Goal: Task Accomplishment & Management: Manage account settings

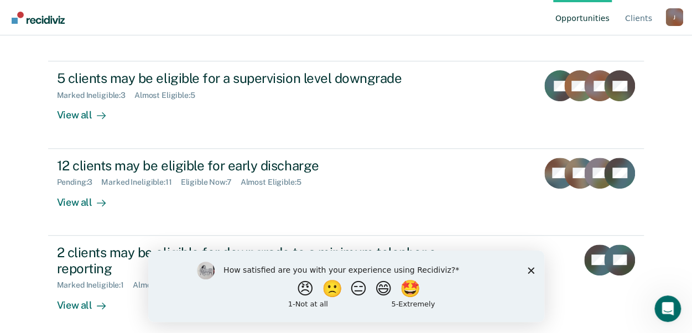
scroll to position [163, 0]
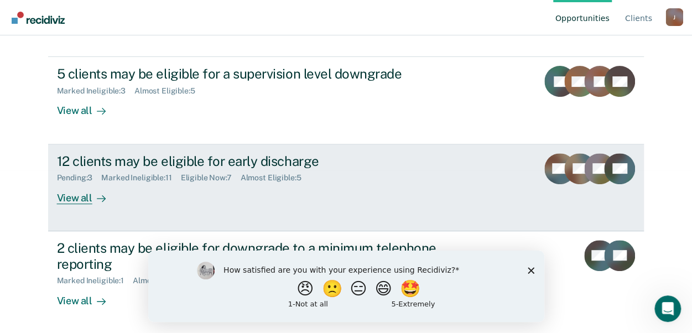
click at [75, 193] on div "View all" at bounding box center [88, 194] width 62 height 22
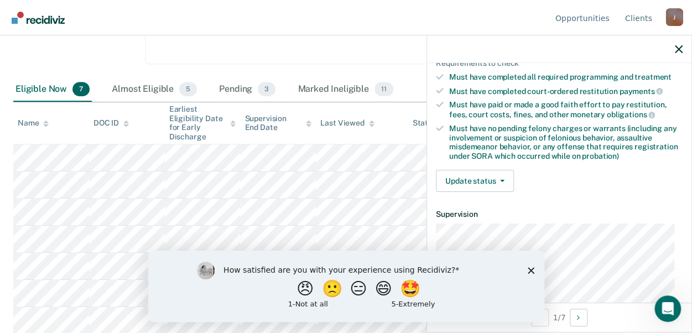
scroll to position [208, 0]
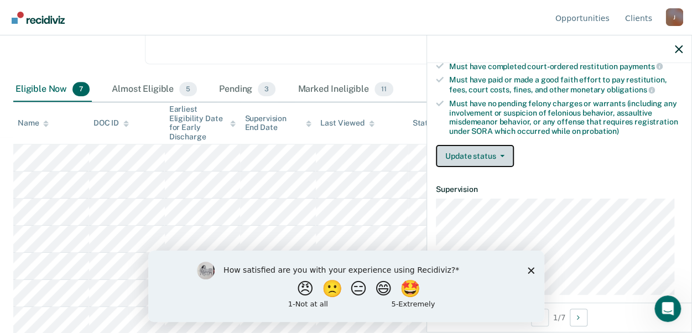
click at [475, 152] on button "Update status" at bounding box center [475, 156] width 78 height 22
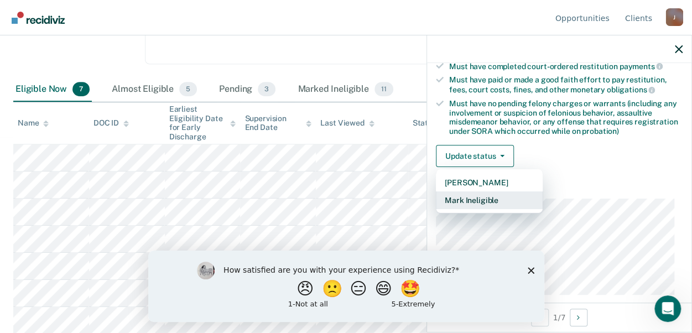
click at [496, 201] on button "Mark Ineligible" at bounding box center [489, 200] width 107 height 18
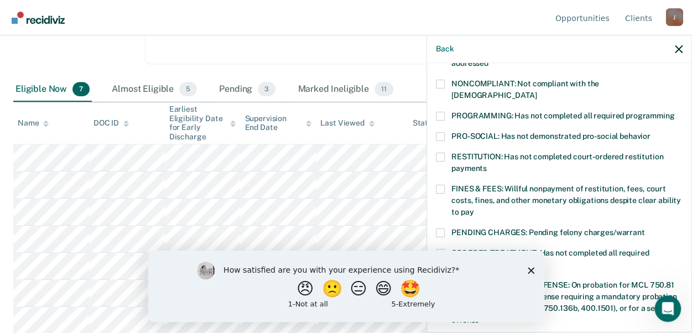
click at [444, 112] on span at bounding box center [440, 116] width 9 height 9
click at [674, 112] on input "PROGRAMMING: Has not completed all required programming" at bounding box center [674, 112] width 0 height 0
click at [635, 160] on label "RESTITUTION: Has not completed court-ordered restitution payments" at bounding box center [559, 164] width 247 height 23
click at [487, 164] on input "RESTITUTION: Has not completed court-ordered restitution payments" at bounding box center [487, 164] width 0 height 0
click at [438, 153] on span at bounding box center [440, 157] width 9 height 9
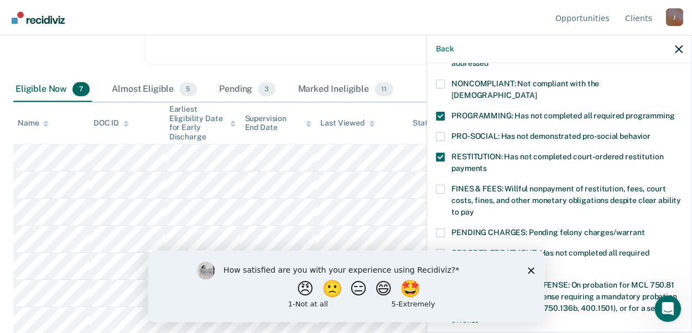
click at [487, 164] on input "RESTITUTION: Has not completed court-ordered restitution payments" at bounding box center [487, 164] width 0 height 0
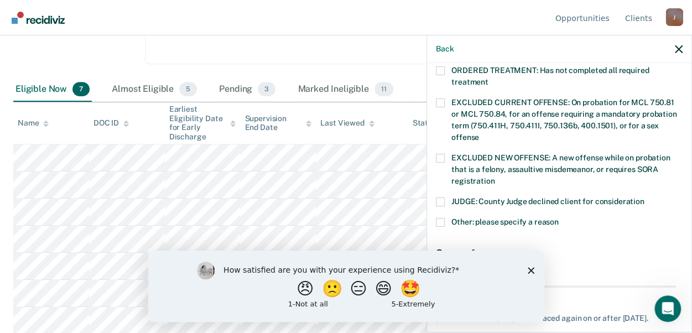
scroll to position [440, 0]
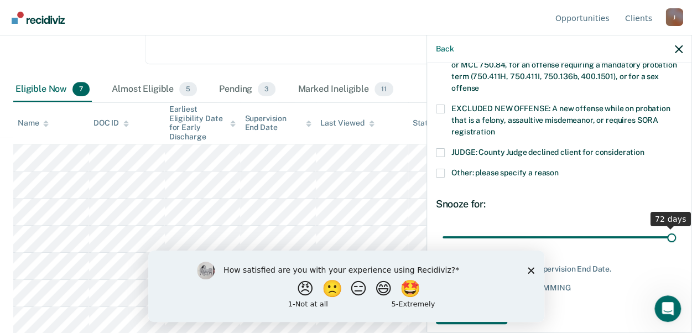
drag, startPoint x: 527, startPoint y: 220, endPoint x: 681, endPoint y: 215, distance: 154.4
type input "72"
click at [676, 227] on input "range" at bounding box center [558, 236] width 233 height 19
click at [595, 198] on div "Snooze for:" at bounding box center [559, 204] width 247 height 12
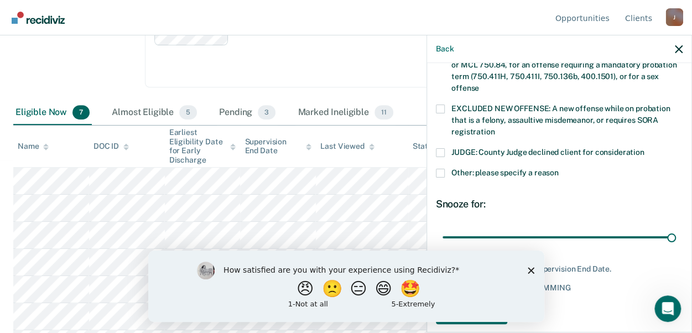
scroll to position [196, 0]
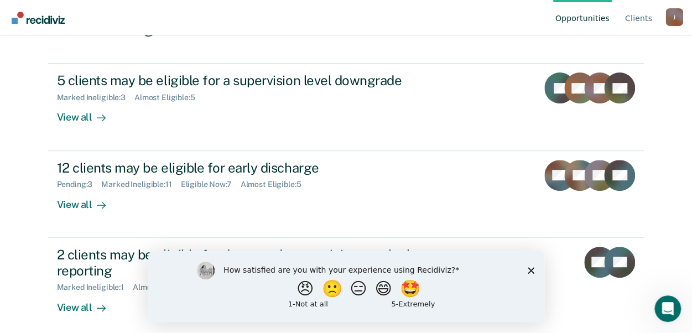
scroll to position [163, 0]
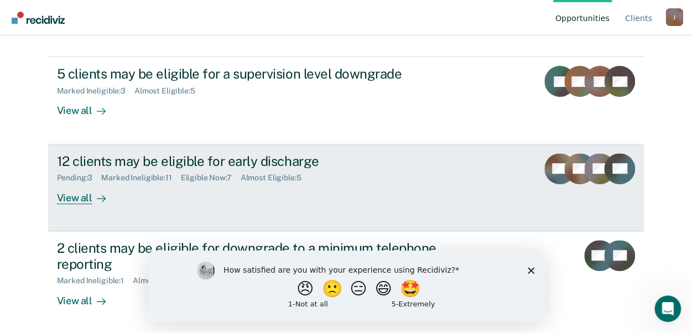
click at [57, 194] on div "View all" at bounding box center [88, 194] width 62 height 22
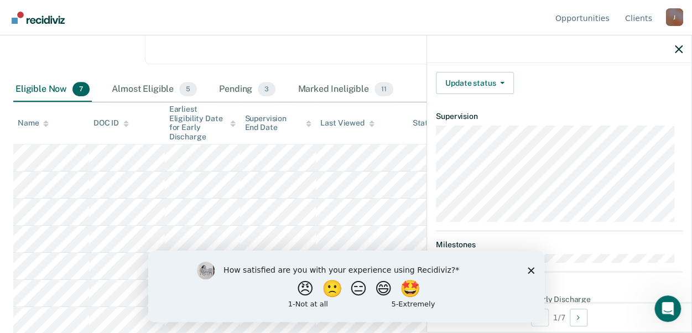
scroll to position [282, 0]
click at [488, 77] on button "Update status" at bounding box center [475, 82] width 78 height 22
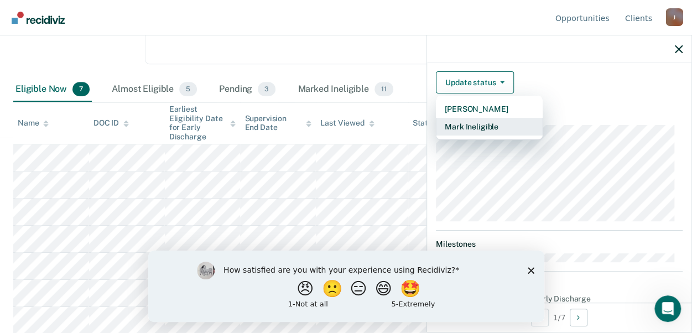
click at [498, 122] on button "Mark Ineligible" at bounding box center [489, 127] width 107 height 18
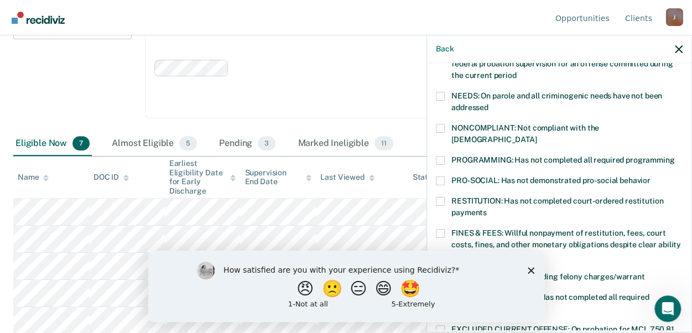
scroll to position [153, 0]
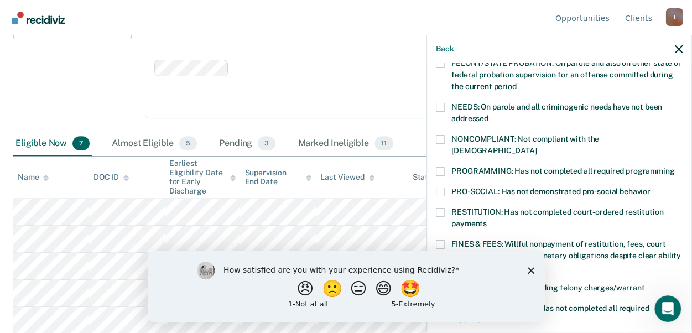
click at [439, 167] on span at bounding box center [440, 171] width 9 height 9
click at [674, 167] on input "PROGRAMMING: Has not completed all required programming" at bounding box center [674, 167] width 0 height 0
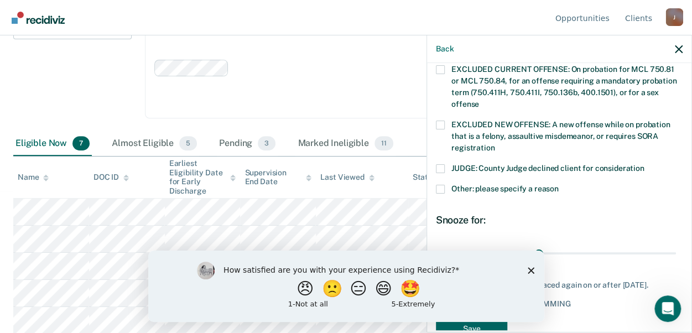
scroll to position [440, 0]
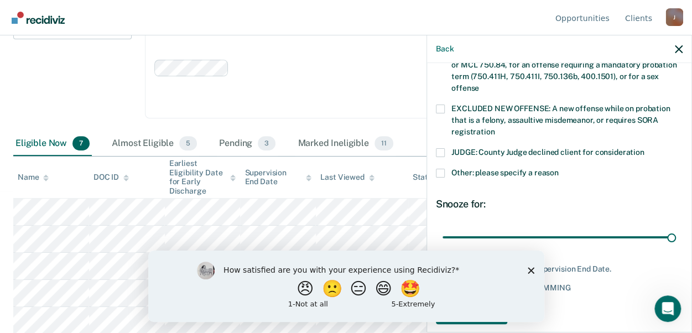
drag, startPoint x: 533, startPoint y: 220, endPoint x: 682, endPoint y: 218, distance: 149.9
type input "72"
click at [671, 227] on input "range" at bounding box center [558, 236] width 233 height 19
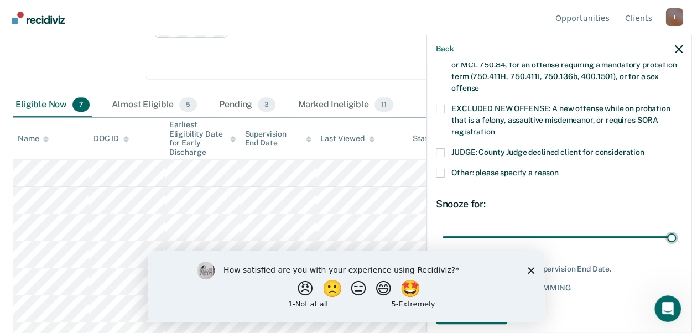
scroll to position [196, 0]
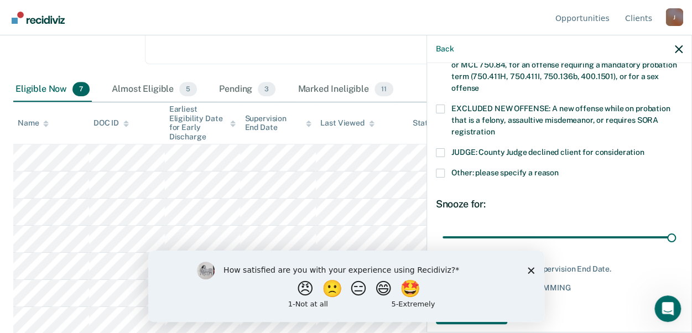
click at [530, 270] on polygon "Close survey" at bounding box center [530, 270] width 7 height 7
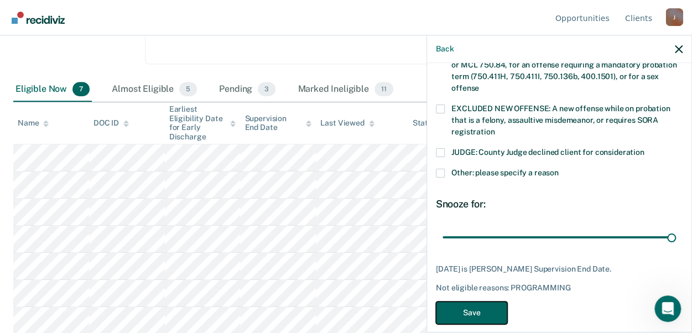
click at [489, 301] on button "Save" at bounding box center [471, 312] width 71 height 23
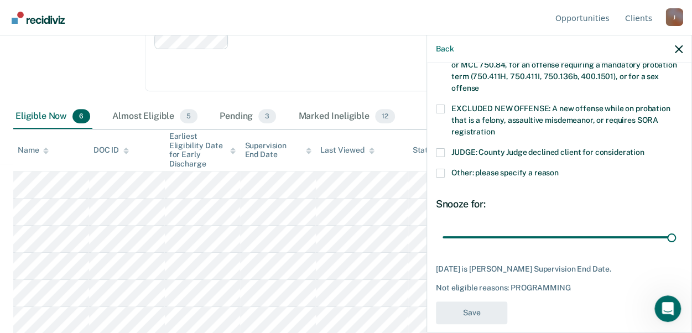
scroll to position [394, 0]
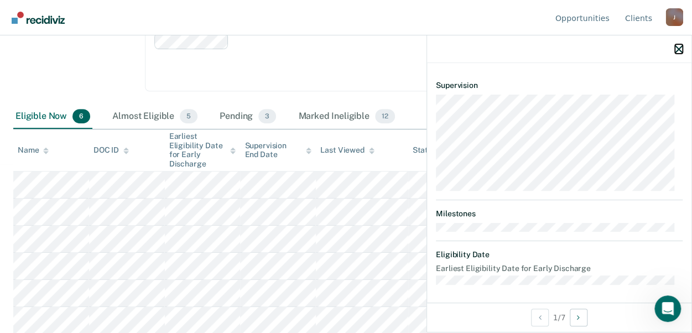
click at [676, 49] on icon "button" at bounding box center [679, 49] width 8 height 8
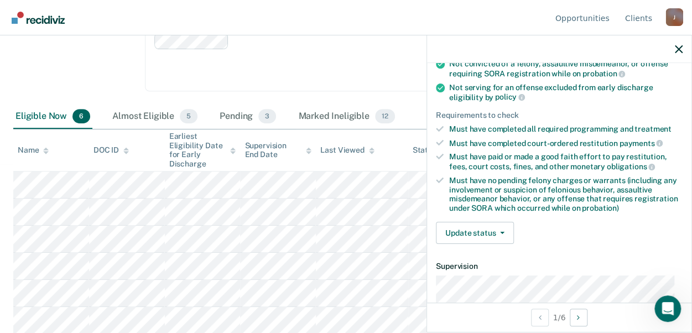
scroll to position [134, 0]
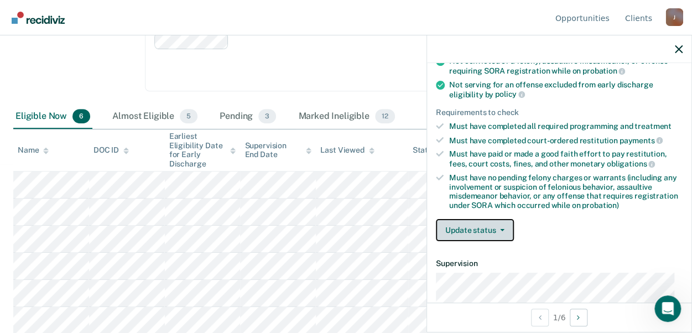
click at [503, 226] on button "Update status" at bounding box center [475, 230] width 78 height 22
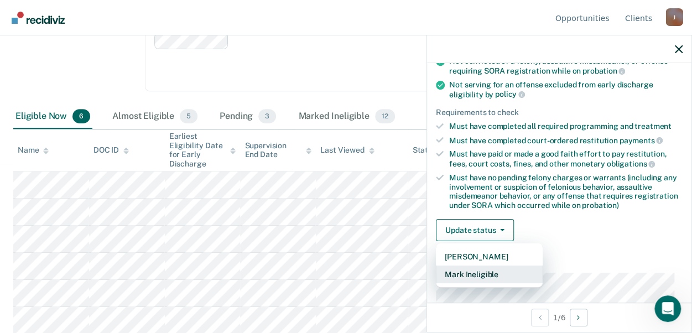
click at [518, 272] on button "Mark Ineligible" at bounding box center [489, 274] width 107 height 18
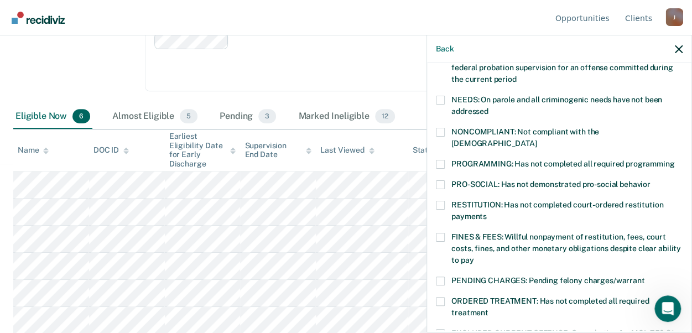
scroll to position [161, 0]
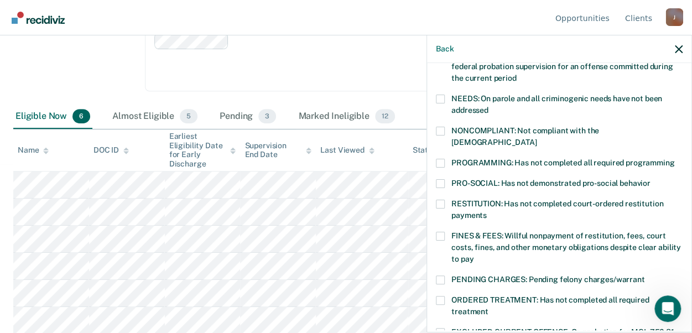
click at [439, 232] on span at bounding box center [440, 236] width 9 height 9
click at [473, 255] on input "FINES & FEES: Willful nonpayment of restitution, fees, court costs, fines, and …" at bounding box center [473, 255] width 0 height 0
click at [442, 275] on span at bounding box center [440, 279] width 9 height 9
click at [644, 275] on input "PENDING CHARGES: Pending felony charges/warrant" at bounding box center [644, 275] width 0 height 0
click at [442, 275] on span at bounding box center [440, 279] width 9 height 9
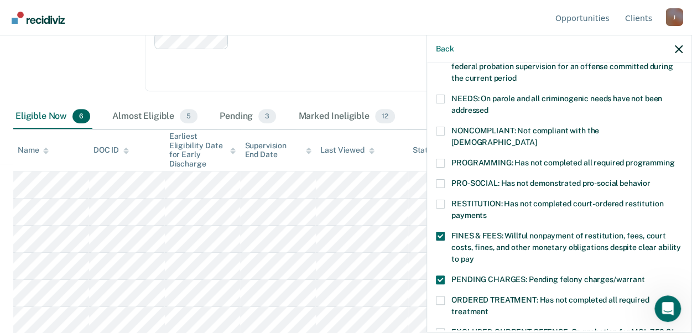
click at [644, 275] on input "PENDING CHARGES: Pending felony charges/warrant" at bounding box center [644, 275] width 0 height 0
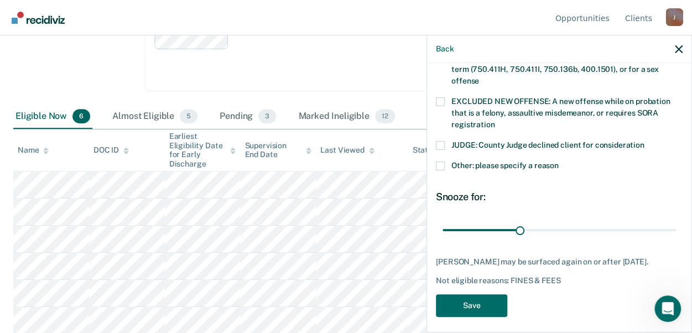
scroll to position [449, 0]
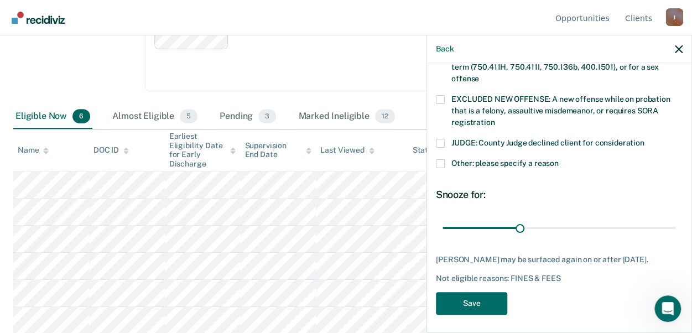
click at [437, 159] on span at bounding box center [440, 163] width 9 height 9
click at [559, 159] on input "Other: please specify a reason" at bounding box center [559, 159] width 0 height 0
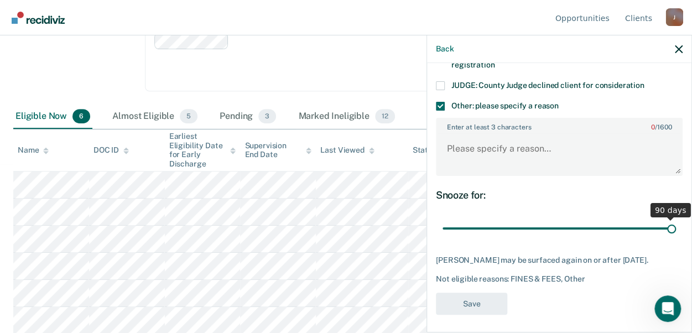
scroll to position [498, 0]
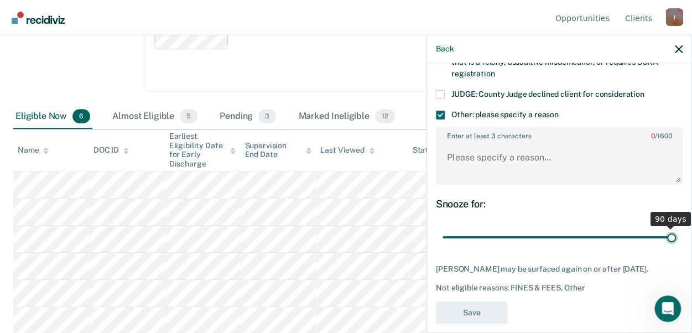
drag, startPoint x: 513, startPoint y: 214, endPoint x: 669, endPoint y: 195, distance: 156.5
type input "90"
click at [669, 227] on input "range" at bounding box center [558, 236] width 233 height 19
click at [467, 155] on textarea "Enter at least 3 characters 0 / 1600" at bounding box center [559, 162] width 244 height 41
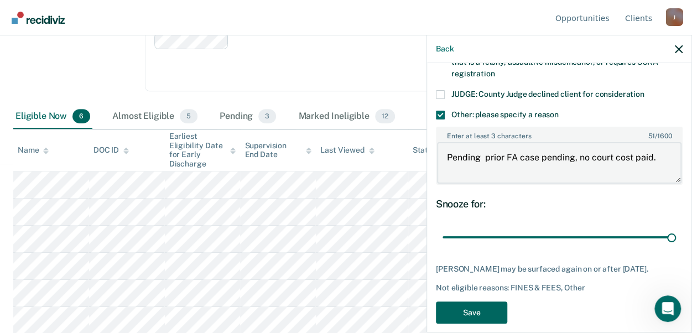
type textarea "Pending prior FA case pending, no court cost paid."
click at [471, 301] on button "Save" at bounding box center [471, 312] width 71 height 23
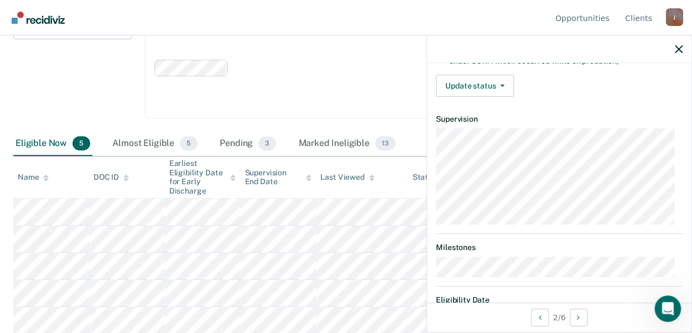
scroll to position [289, 0]
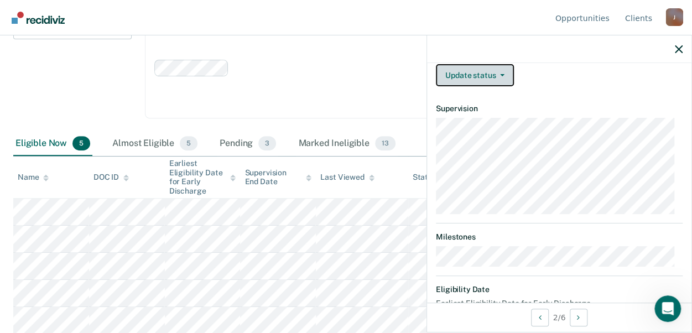
click at [493, 65] on button "Update status" at bounding box center [475, 75] width 78 height 22
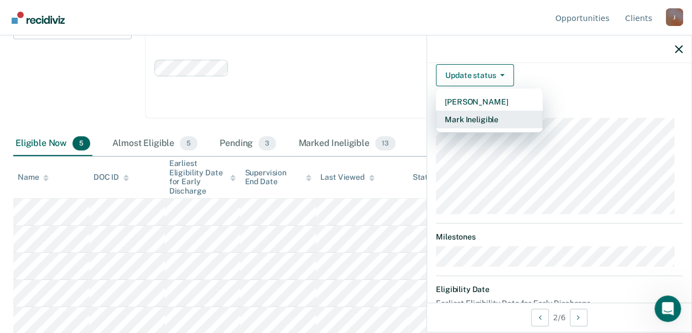
click at [507, 115] on button "Mark Ineligible" at bounding box center [489, 120] width 107 height 18
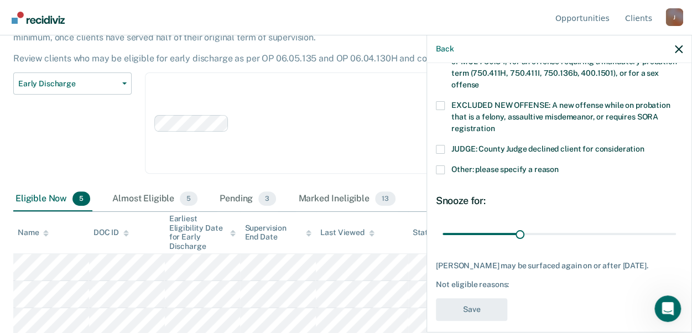
scroll to position [449, 0]
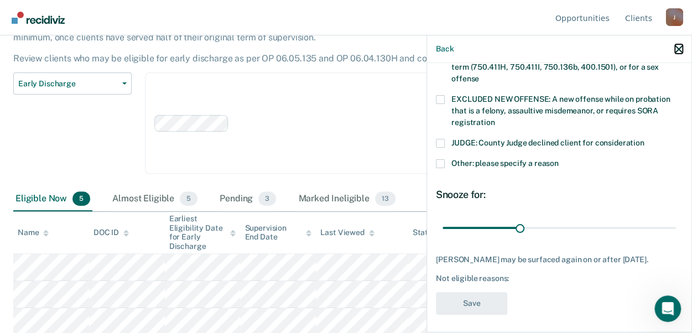
click at [681, 49] on icon "button" at bounding box center [679, 49] width 8 height 8
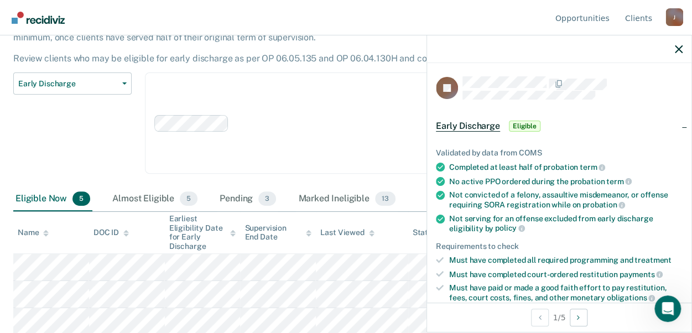
click at [522, 122] on span "Eligible" at bounding box center [525, 126] width 32 height 11
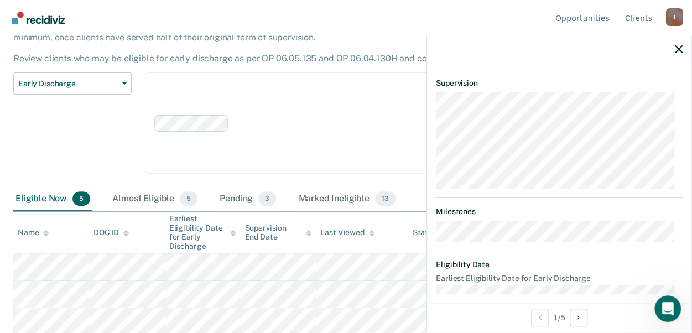
scroll to position [85, 0]
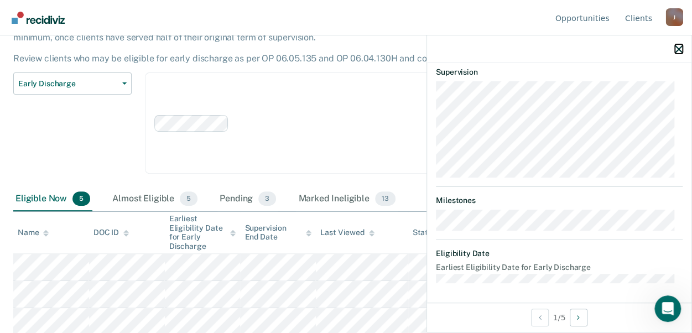
click at [680, 47] on icon "button" at bounding box center [679, 49] width 8 height 8
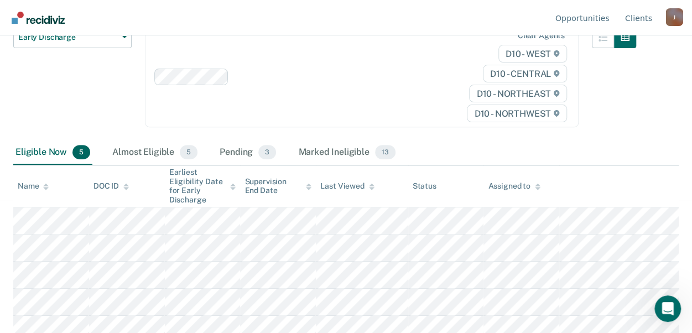
scroll to position [142, 0]
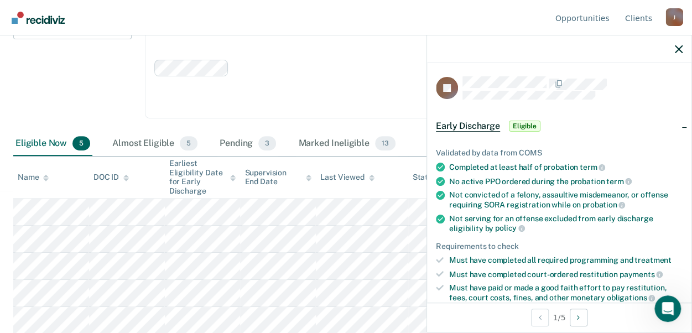
click at [523, 121] on span "Eligible" at bounding box center [525, 126] width 32 height 11
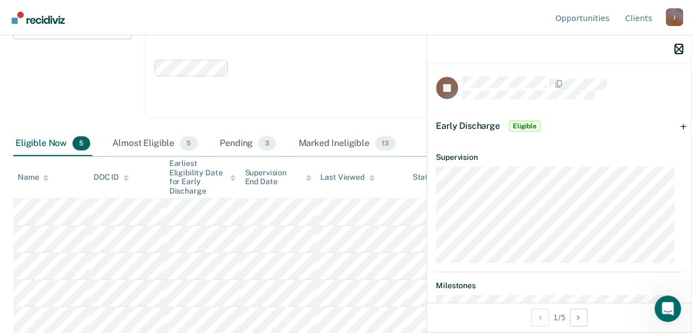
click at [677, 47] on icon "button" at bounding box center [679, 49] width 8 height 8
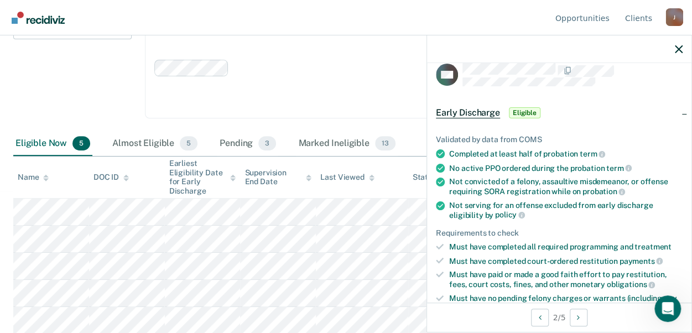
scroll to position [18, 0]
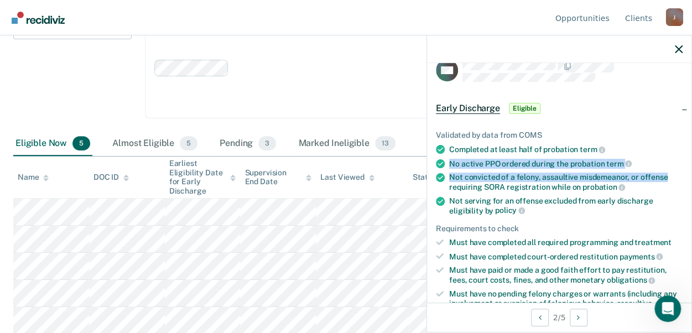
drag, startPoint x: 682, startPoint y: 148, endPoint x: 682, endPoint y: 172, distance: 24.3
click at [682, 172] on div "CW Early Discharge Eligible Validated by data from COMS Completed at least half…" at bounding box center [559, 182] width 264 height 239
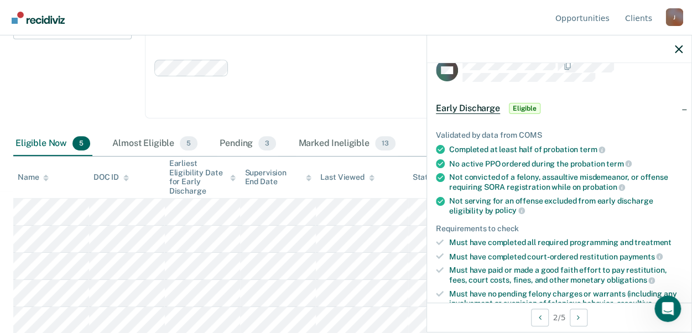
click at [669, 209] on div "Not serving for an offense excluded from early discharge eligibility by policy" at bounding box center [565, 205] width 233 height 19
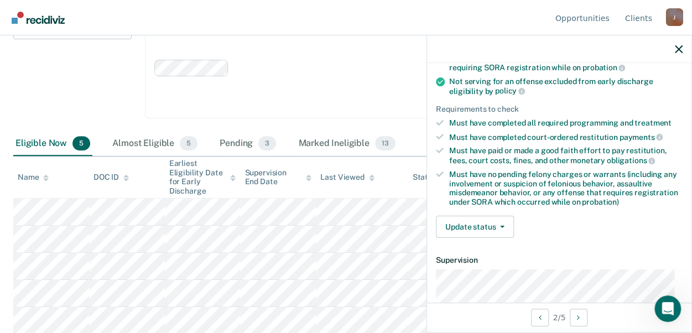
scroll to position [140, 0]
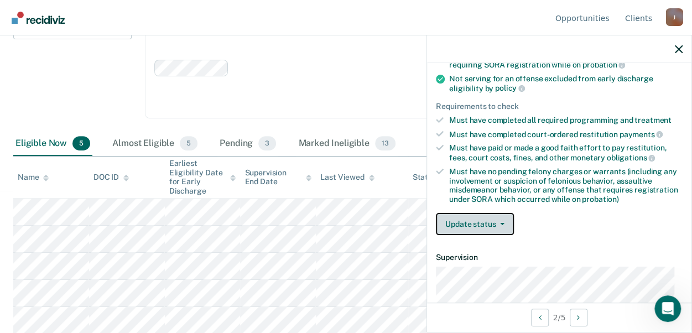
click at [486, 216] on button "Update status" at bounding box center [475, 224] width 78 height 22
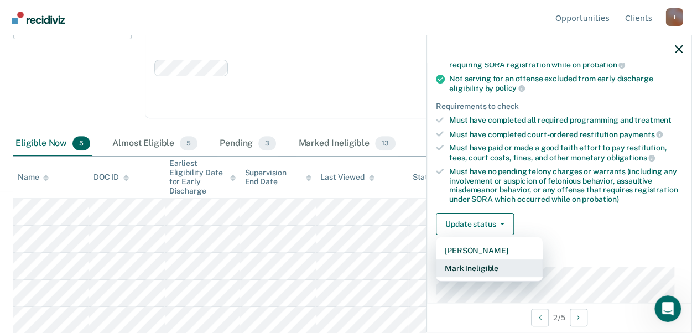
click at [486, 265] on button "Mark Ineligible" at bounding box center [489, 268] width 107 height 18
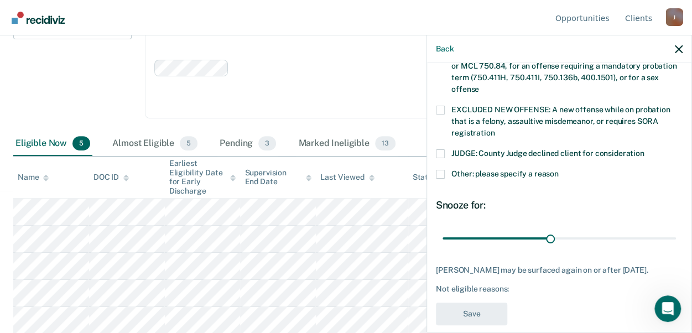
scroll to position [449, 0]
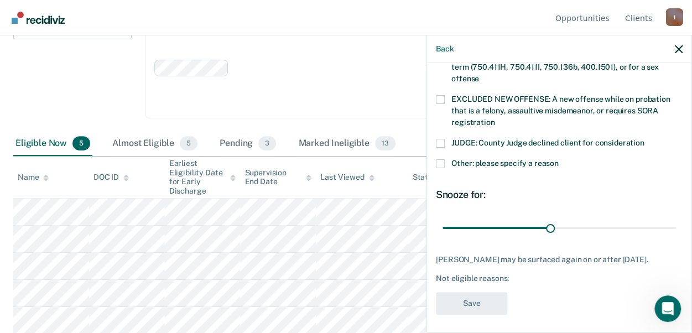
click at [460, 189] on div "Snooze for:" at bounding box center [559, 195] width 247 height 12
click at [441, 159] on span at bounding box center [440, 163] width 9 height 9
click at [559, 159] on input "Other: please specify a reason" at bounding box center [559, 159] width 0 height 0
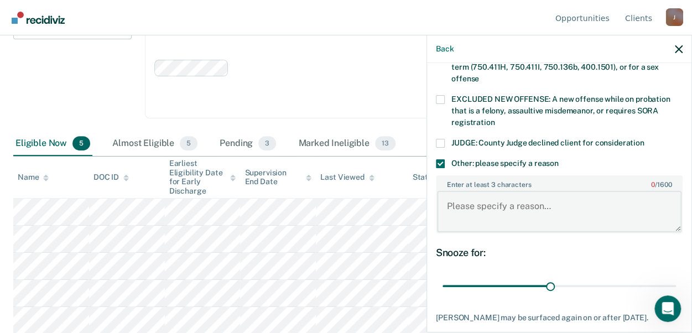
click at [486, 191] on textarea "Enter at least 3 characters 0 / 1600" at bounding box center [559, 211] width 244 height 41
type textarea "Judge denied discharge"
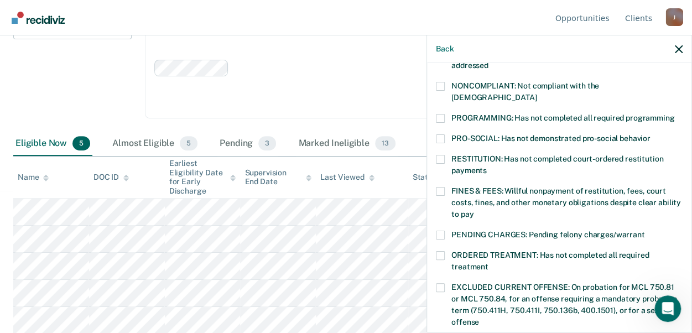
scroll to position [202, 0]
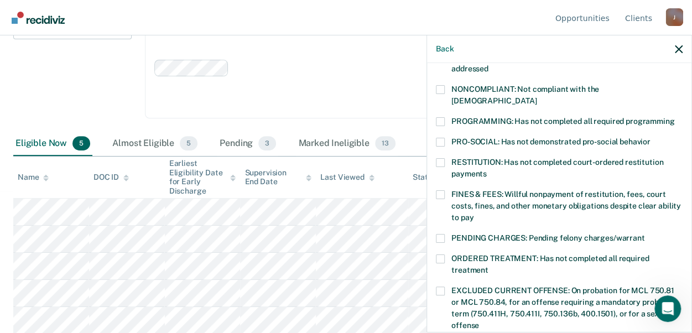
click at [439, 190] on span at bounding box center [440, 194] width 9 height 9
click at [473, 213] on input "FINES & FEES: Willful nonpayment of restitution, fees, court costs, fines, and …" at bounding box center [473, 213] width 0 height 0
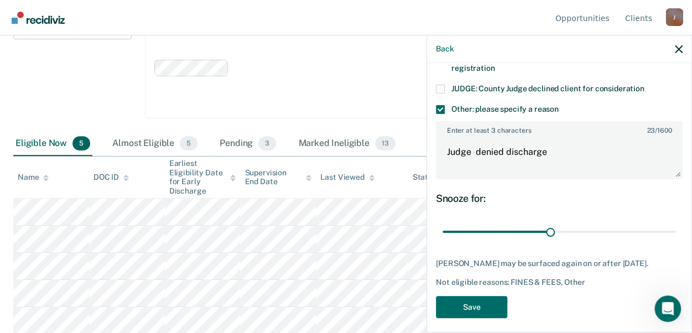
scroll to position [507, 0]
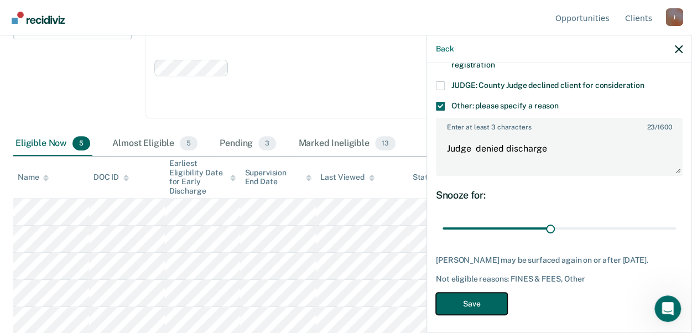
click at [471, 299] on button "Save" at bounding box center [471, 304] width 71 height 23
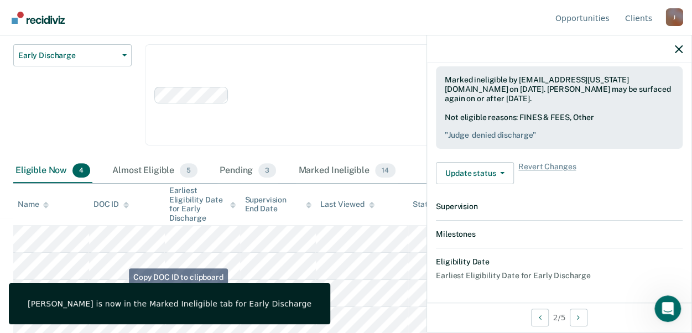
scroll to position [411, 0]
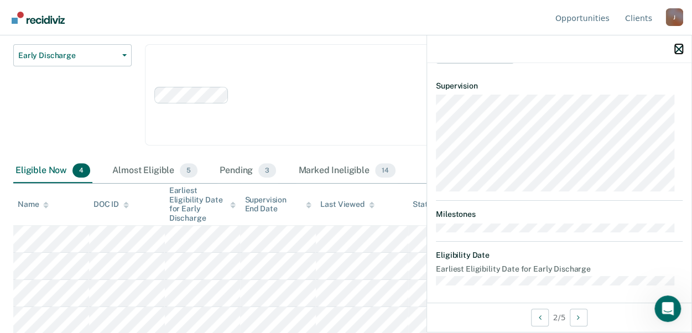
click at [682, 50] on icon "button" at bounding box center [679, 49] width 8 height 8
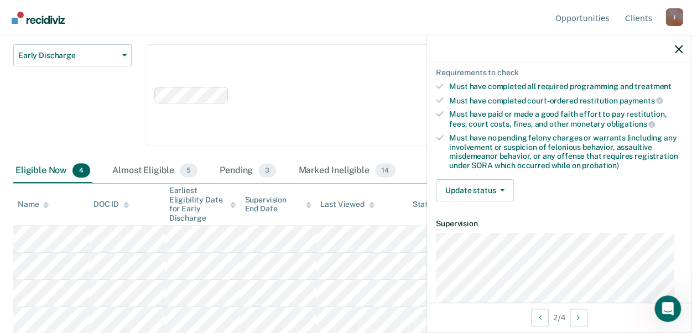
scroll to position [182, 0]
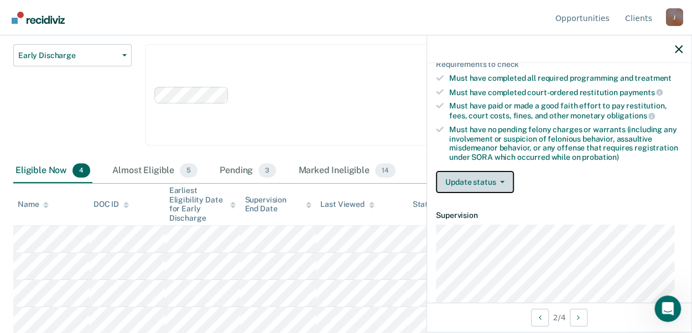
click at [488, 179] on button "Update status" at bounding box center [475, 182] width 78 height 22
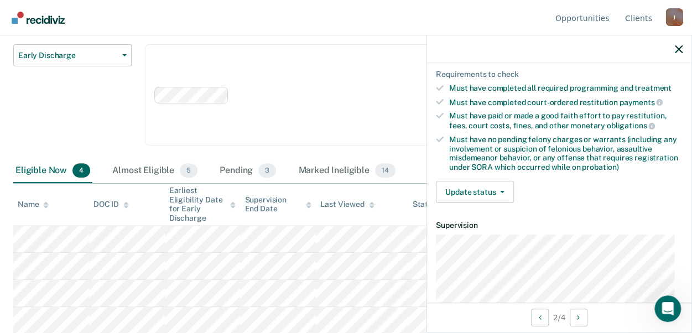
scroll to position [174, 0]
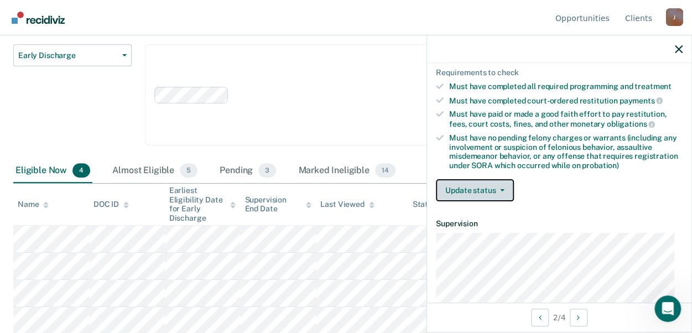
click at [496, 184] on button "Update status" at bounding box center [475, 190] width 78 height 22
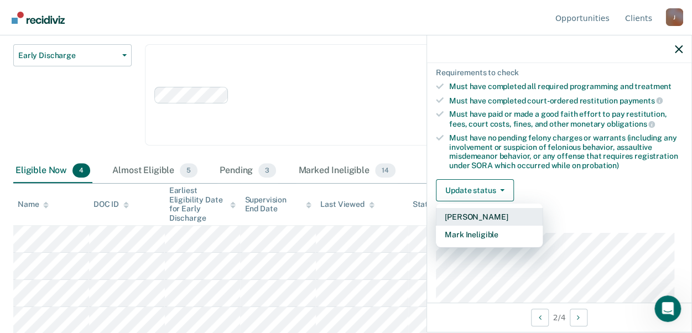
click at [501, 211] on button "[PERSON_NAME]" at bounding box center [489, 217] width 107 height 18
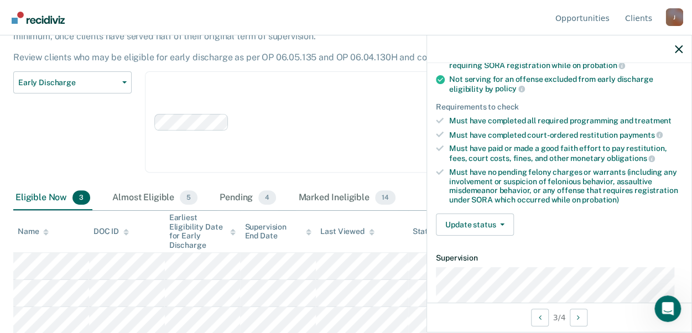
scroll to position [137, 0]
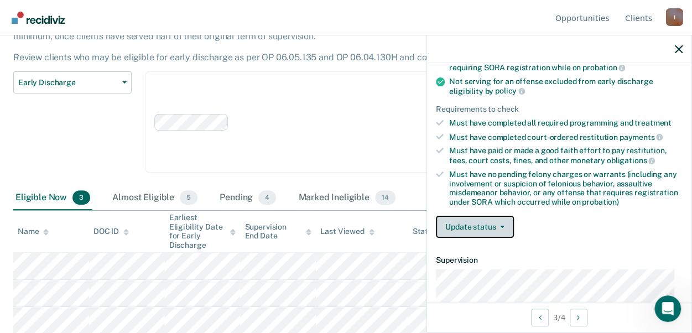
click at [493, 221] on button "Update status" at bounding box center [475, 227] width 78 height 22
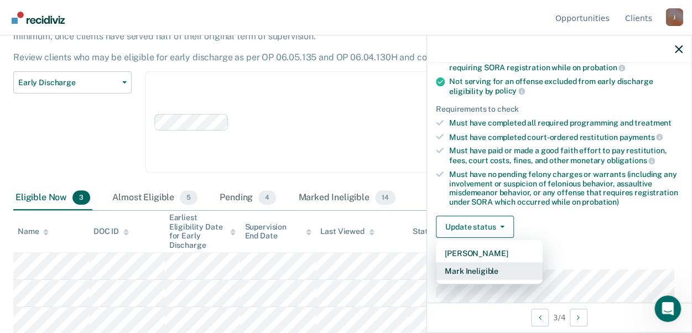
click at [502, 266] on button "Mark Ineligible" at bounding box center [489, 271] width 107 height 18
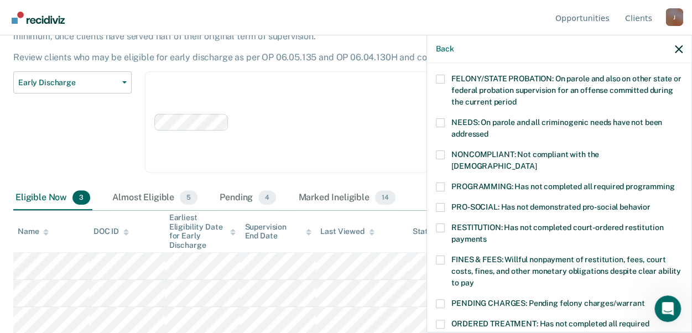
click at [440, 166] on div "NONCOMPLIANT: Not compliant with the [DEMOGRAPHIC_DATA]" at bounding box center [559, 166] width 247 height 32
click at [447, 183] on label "PROGRAMMING: Has not completed all required programming" at bounding box center [559, 189] width 247 height 12
click at [674, 183] on input "PROGRAMMING: Has not completed all required programming" at bounding box center [674, 183] width 0 height 0
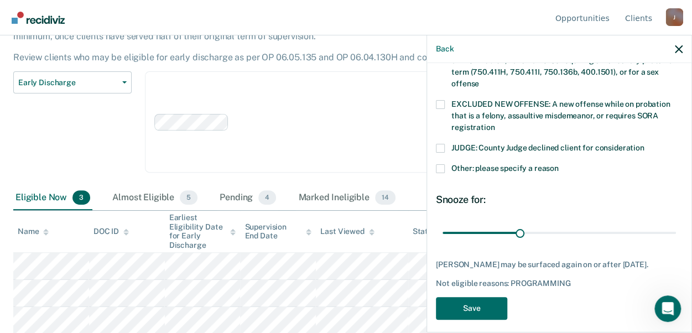
scroll to position [449, 0]
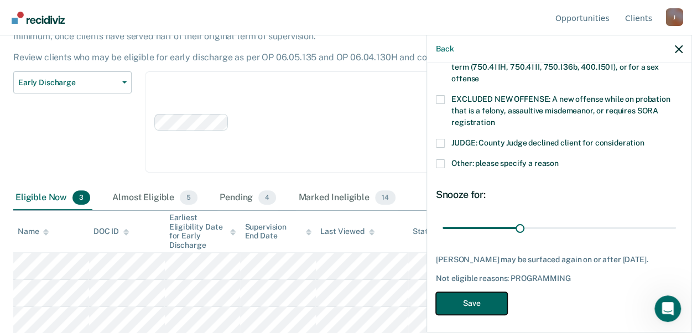
click at [479, 295] on button "Save" at bounding box center [471, 303] width 71 height 23
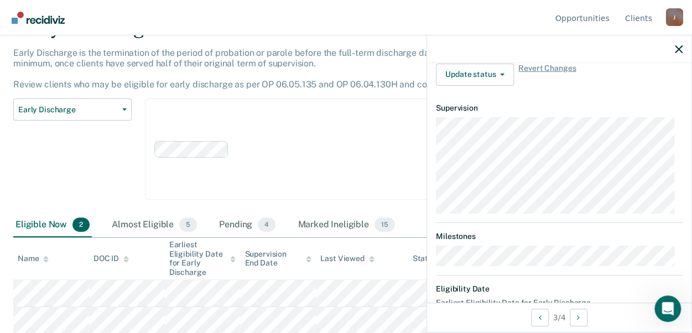
scroll to position [373, 0]
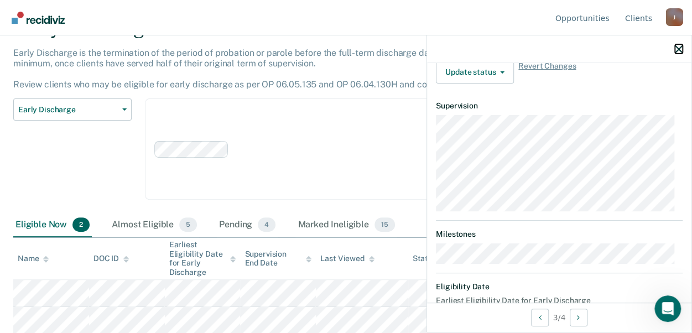
click at [681, 49] on icon "button" at bounding box center [679, 49] width 8 height 8
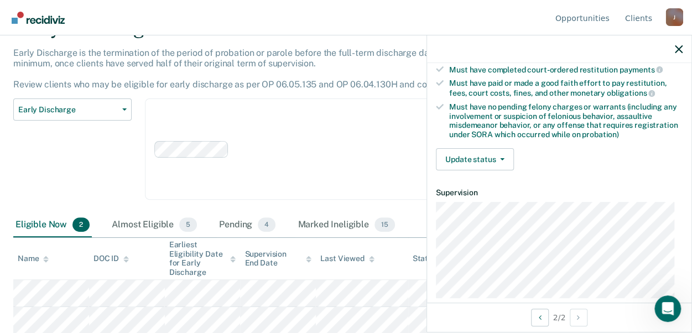
scroll to position [202, 0]
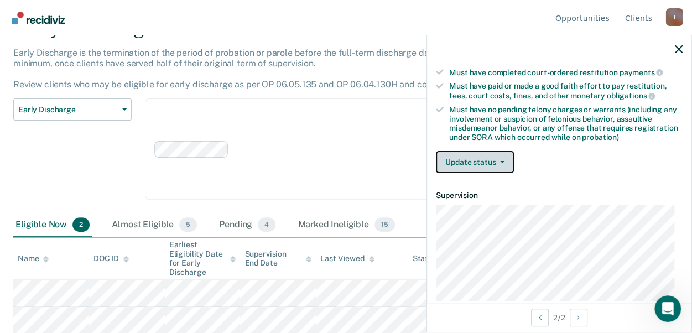
click at [496, 155] on button "Update status" at bounding box center [475, 162] width 78 height 22
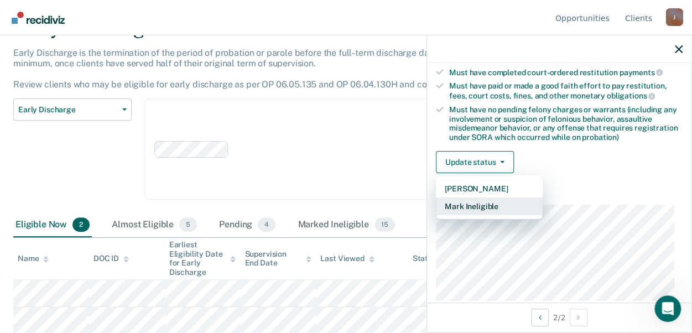
click at [487, 205] on button "Mark Ineligible" at bounding box center [489, 206] width 107 height 18
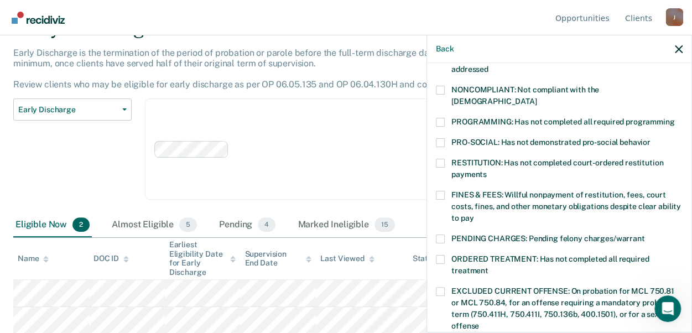
click at [441, 118] on span at bounding box center [440, 122] width 9 height 9
click at [674, 118] on input "PROGRAMMING: Has not completed all required programming" at bounding box center [674, 118] width 0 height 0
click at [445, 191] on label "FINES & FEES: Willful nonpayment of restitution, fees, court costs, fines, and …" at bounding box center [559, 208] width 247 height 35
click at [473, 214] on input "FINES & FEES: Willful nonpayment of restitution, fees, court costs, fines, and …" at bounding box center [473, 214] width 0 height 0
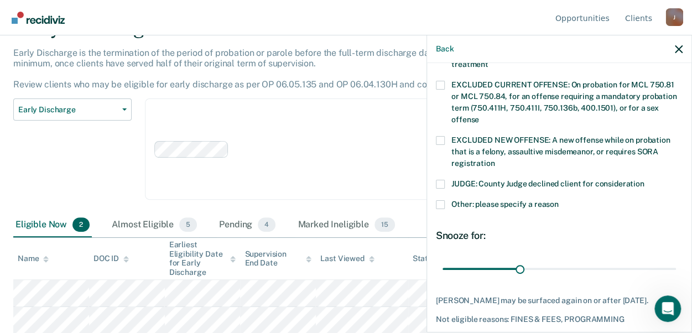
scroll to position [440, 0]
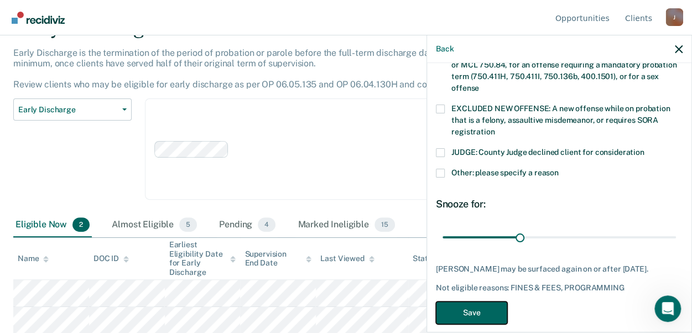
click at [470, 301] on button "Save" at bounding box center [471, 312] width 71 height 23
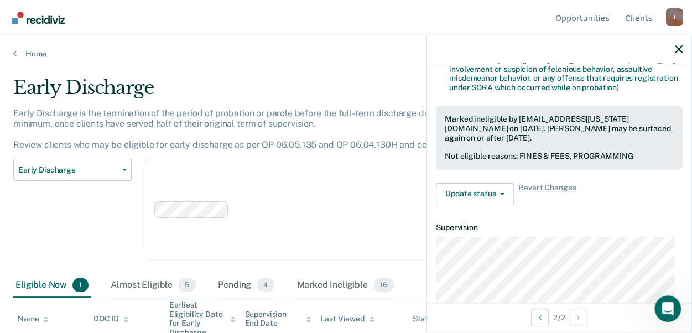
scroll to position [251, 0]
click at [503, 186] on button "Update status" at bounding box center [475, 195] width 78 height 22
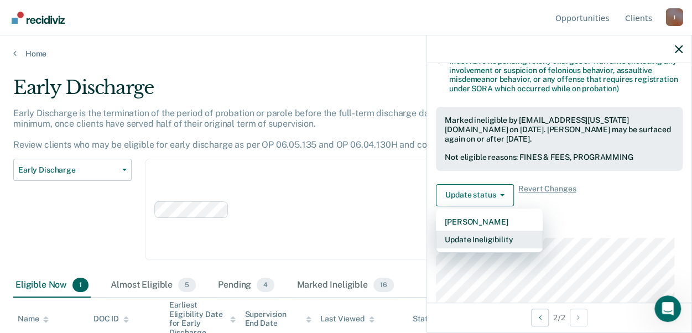
click at [515, 236] on button "Update Ineligibility" at bounding box center [489, 240] width 107 height 18
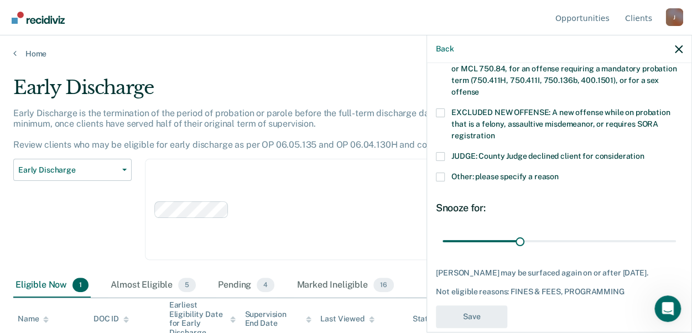
scroll to position [440, 0]
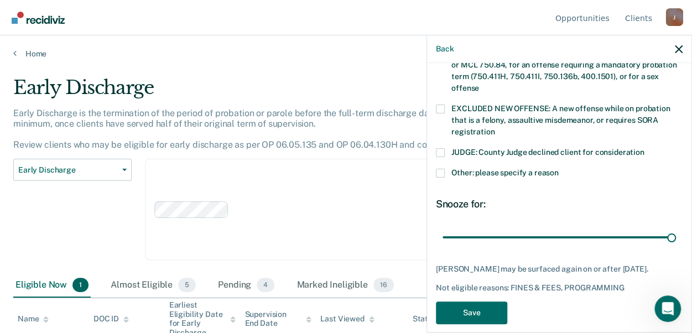
drag, startPoint x: 517, startPoint y: 228, endPoint x: 632, endPoint y: 263, distance: 120.0
type input "90"
click at [675, 237] on input "range" at bounding box center [558, 236] width 233 height 19
click at [486, 301] on button "Save" at bounding box center [471, 312] width 71 height 23
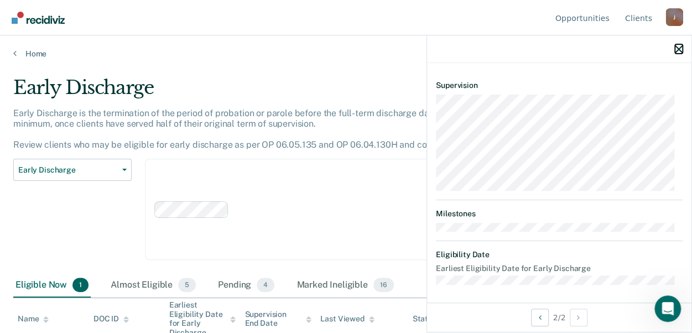
click at [677, 50] on icon "button" at bounding box center [679, 49] width 8 height 8
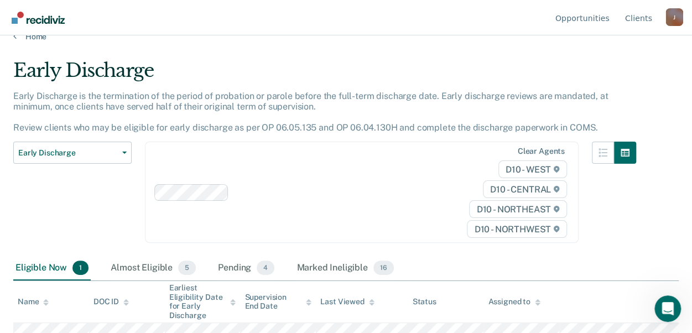
scroll to position [33, 0]
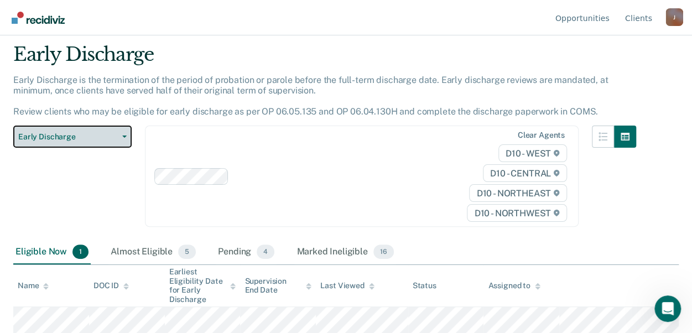
click at [122, 138] on button "Early Discharge" at bounding box center [72, 137] width 118 height 22
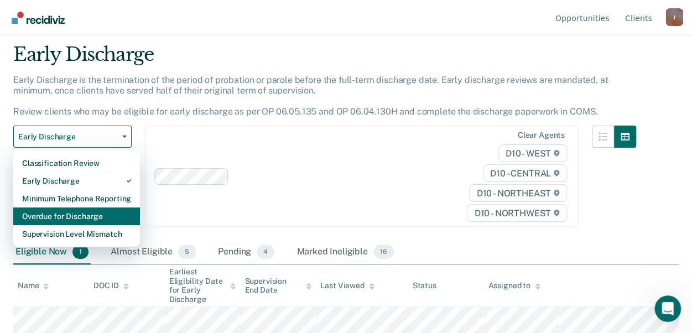
click at [129, 217] on div "Overdue for Discharge" at bounding box center [76, 216] width 109 height 18
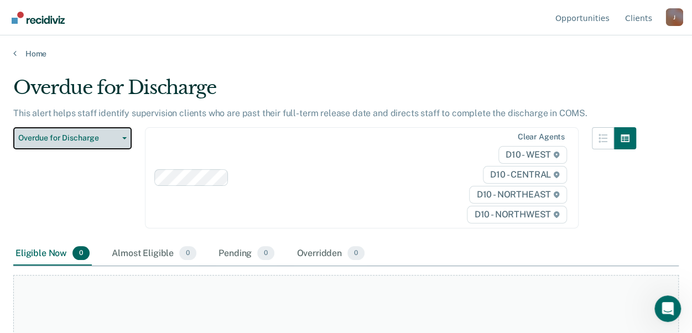
click at [121, 140] on button "Overdue for Discharge" at bounding box center [72, 138] width 118 height 22
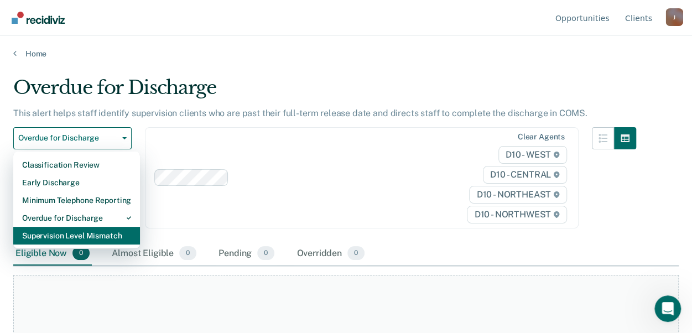
click at [111, 236] on div "Supervision Level Mismatch" at bounding box center [76, 236] width 109 height 18
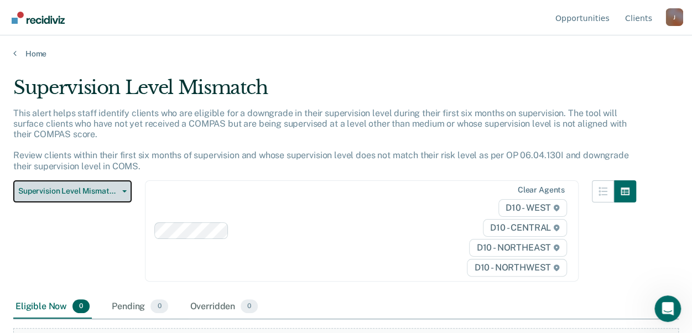
click at [118, 185] on button "Supervision Level Mismatch" at bounding box center [72, 191] width 118 height 22
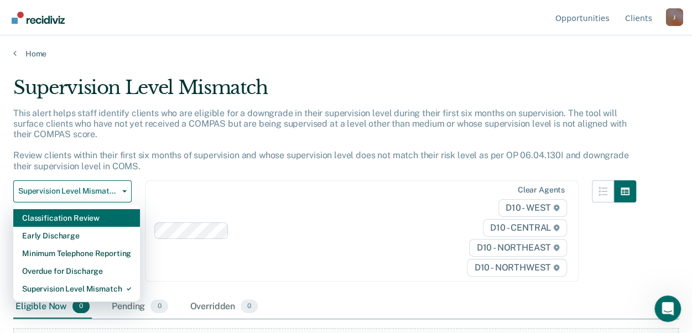
click at [114, 216] on div "Classification Review" at bounding box center [76, 218] width 109 height 18
